Goal: Information Seeking & Learning: Learn about a topic

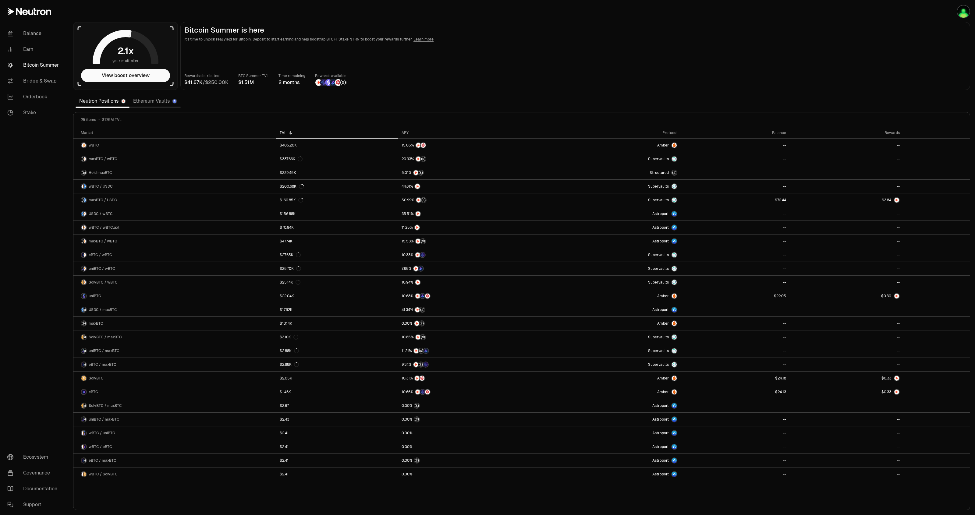
click at [577, 83] on div "Rewards distributed / BTC Summer TVL Time remaining 2 months Rewards available" at bounding box center [575, 79] width 782 height 13
click at [145, 103] on link "Ethereum Vaults" at bounding box center [155, 101] width 51 height 12
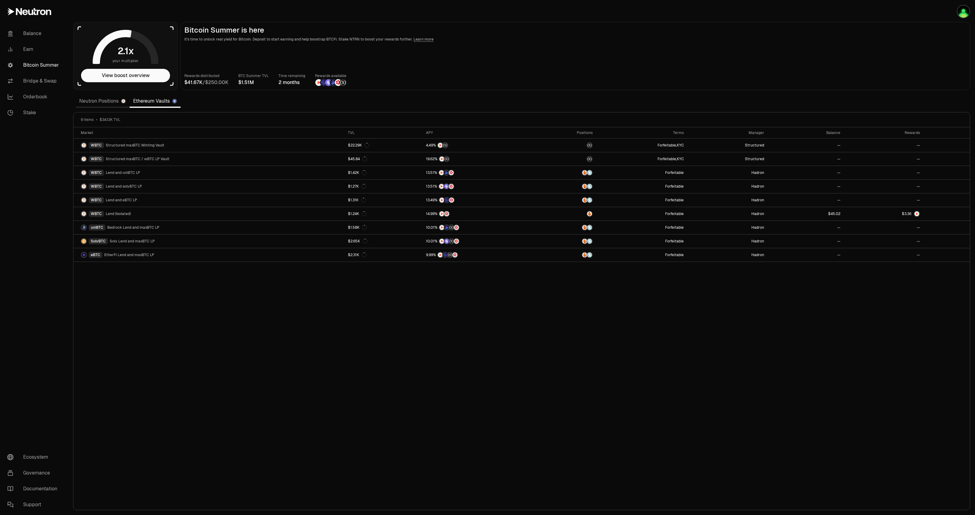
click at [111, 98] on link "Neutron Positions" at bounding box center [103, 101] width 54 height 12
